Goal: Task Accomplishment & Management: Manage account settings

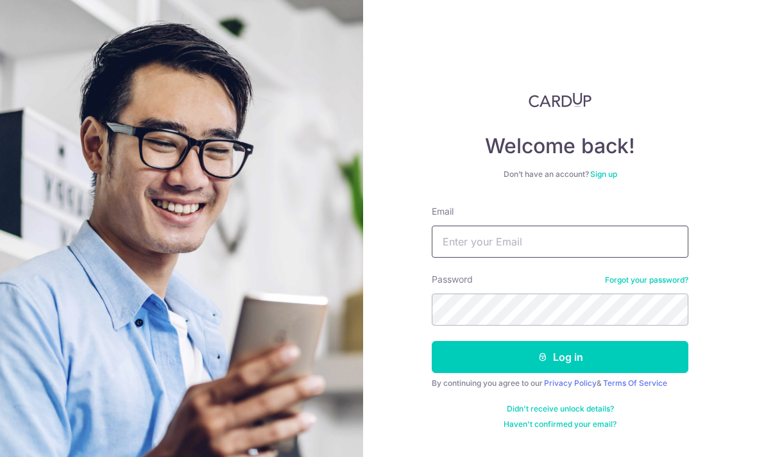
click at [491, 233] on input "Email" at bounding box center [560, 242] width 257 height 32
type input "[PERSON_NAME][EMAIL_ADDRESS][DOMAIN_NAME]"
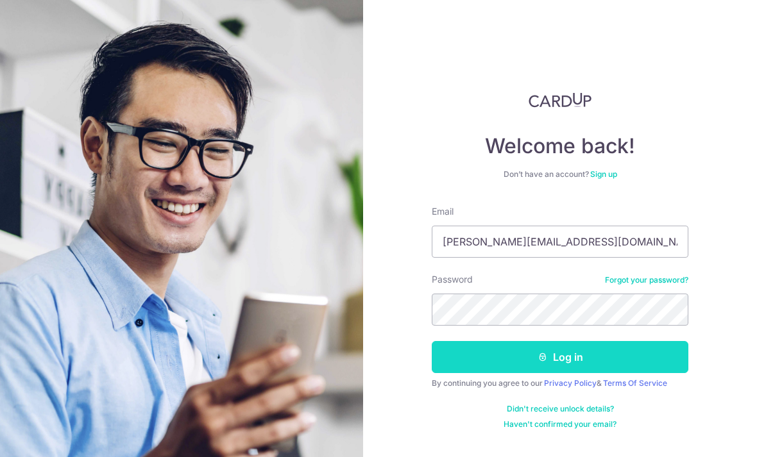
click at [529, 361] on button "Log in" at bounding box center [560, 357] width 257 height 32
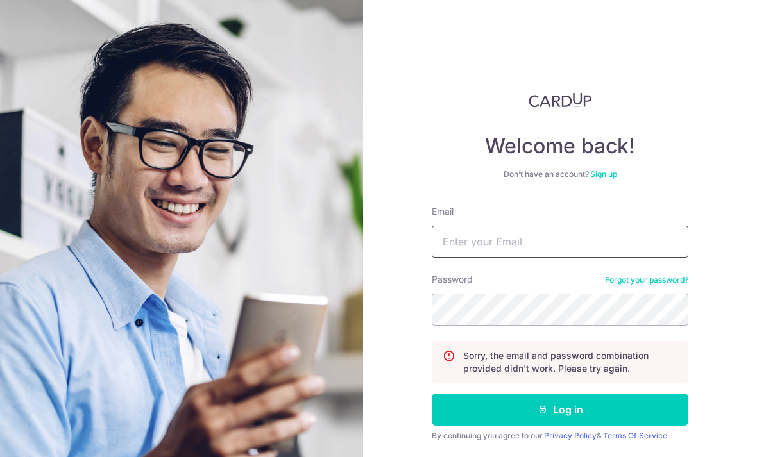
click at [520, 241] on input "Email" at bounding box center [560, 242] width 257 height 32
type input "Jacquelinbeloh@gmail.com"
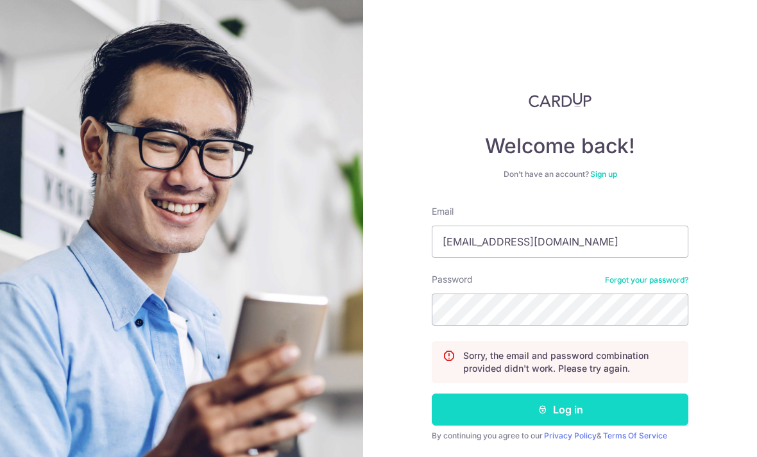
click at [556, 406] on button "Log in" at bounding box center [560, 410] width 257 height 32
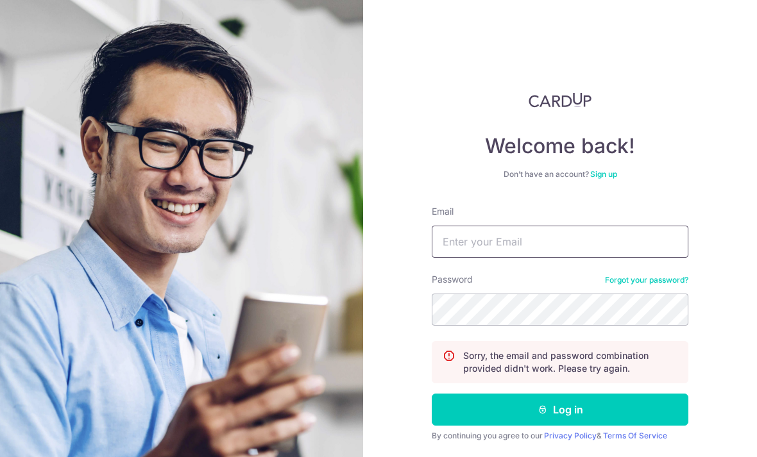
click at [528, 246] on input "Email" at bounding box center [560, 242] width 257 height 32
type input "[PERSON_NAME][EMAIL_ADDRESS][DOMAIN_NAME]"
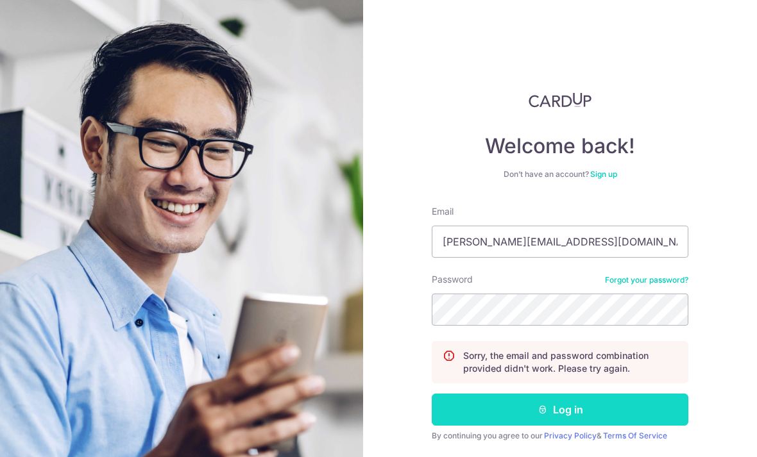
click at [545, 404] on button "Log in" at bounding box center [560, 410] width 257 height 32
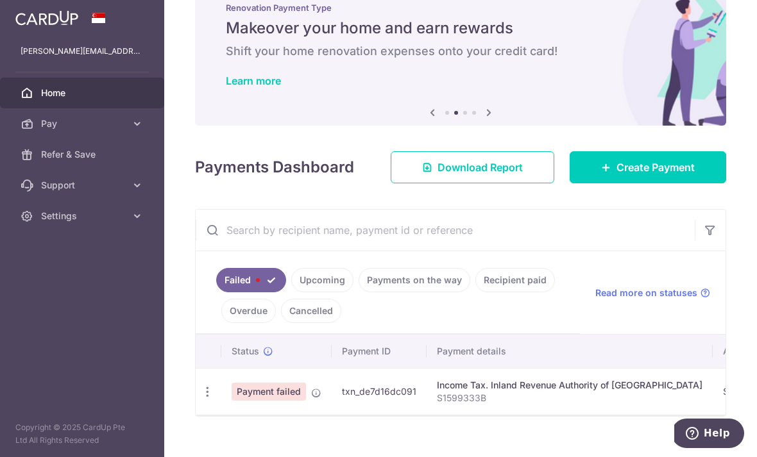
scroll to position [38, 0]
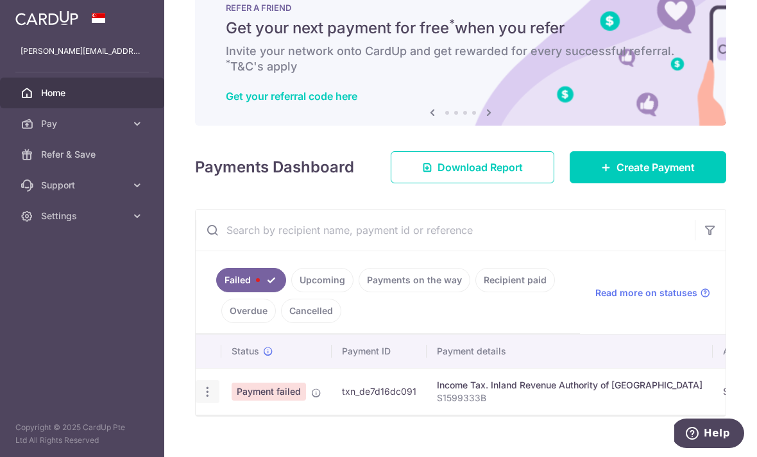
click at [201, 399] on icon "button" at bounding box center [207, 392] width 13 height 13
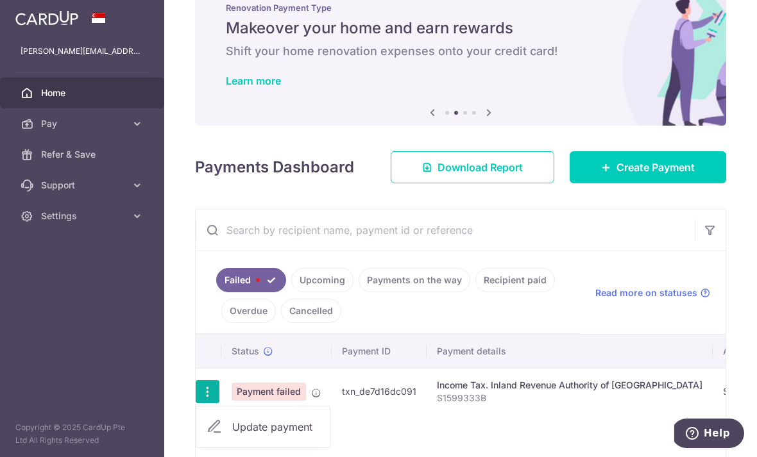
click at [232, 435] on span "Update payment" at bounding box center [275, 427] width 87 height 15
radio input "true"
type input "20,974.69"
type input "S1599333B"
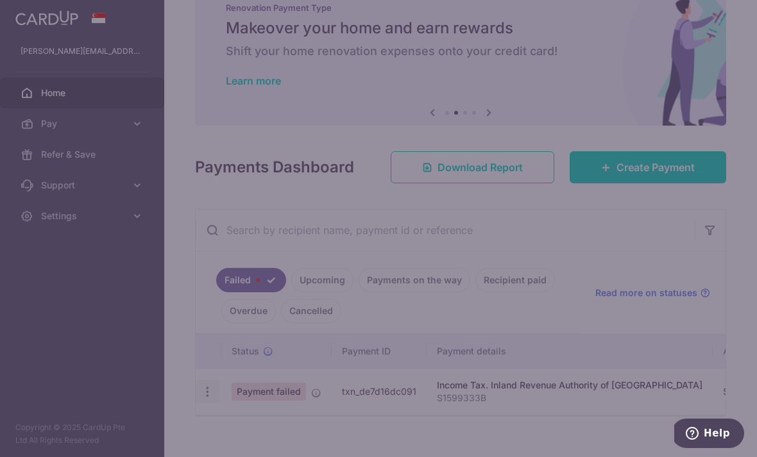
type input "VTAX25R"
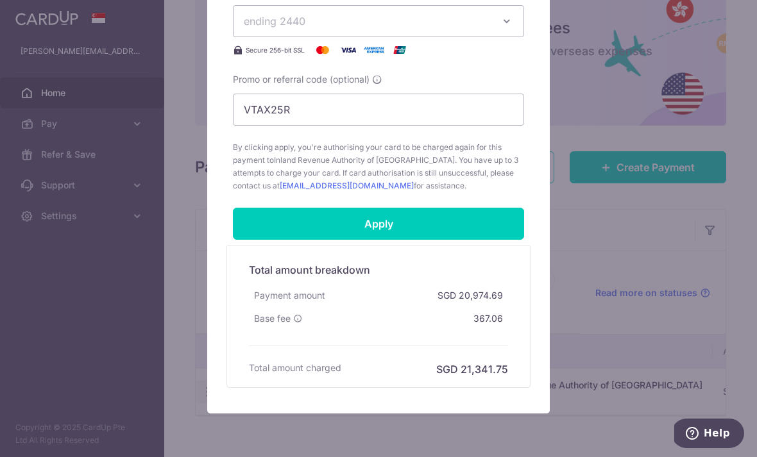
scroll to position [533, 0]
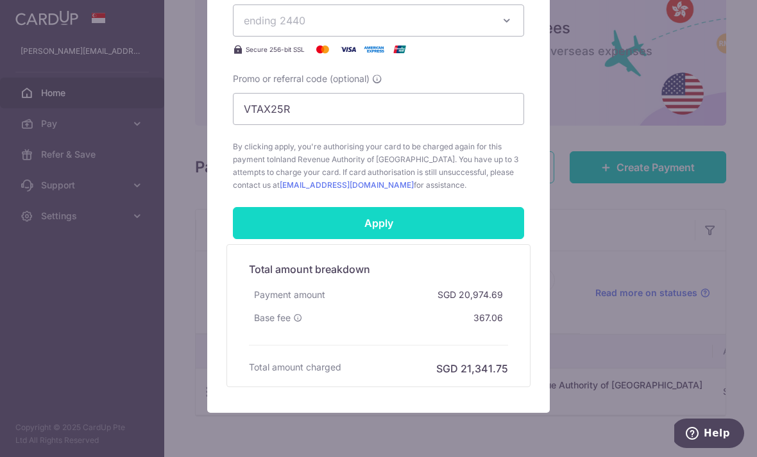
click at [382, 220] on input "Apply" at bounding box center [378, 223] width 291 height 32
